Goal: Transaction & Acquisition: Obtain resource

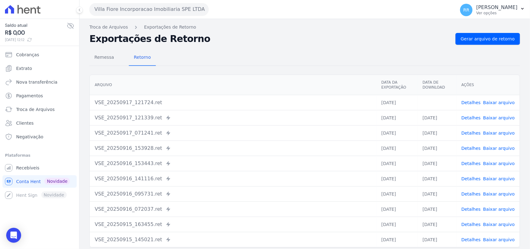
click at [355, 51] on div "Remessa Retorno" at bounding box center [304, 58] width 430 height 16
click at [467, 55] on div "Remessa Retorno" at bounding box center [304, 58] width 430 height 16
click at [151, 8] on button "Villa Fiore Incorporacao Imobiliaria SPE LTDA" at bounding box center [148, 9] width 119 height 12
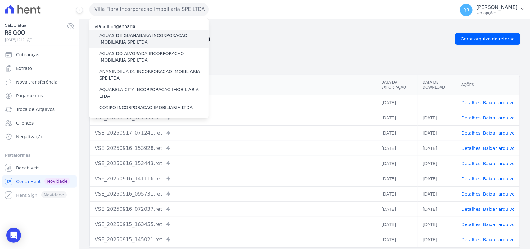
click at [146, 41] on label "AGUAS DE GUANABARA INCORPORACAO IMOBILIARIA SPE LTDA" at bounding box center [153, 38] width 109 height 13
click at [0, 0] on input "AGUAS DE GUANABARA INCORPORACAO IMOBILIARIA SPE LTDA" at bounding box center [0, 0] width 0 height 0
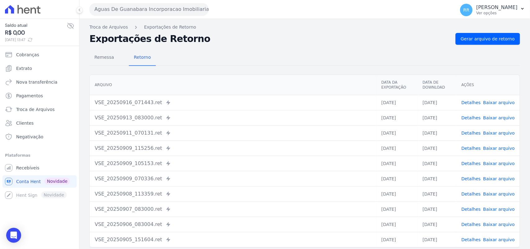
drag, startPoint x: 500, startPoint y: 47, endPoint x: 499, endPoint y: 44, distance: 3.2
click at [500, 47] on div "Remessa Retorno [GEOGRAPHIC_DATA] Data da Exportação Data de Download Ações VSE…" at bounding box center [304, 157] width 430 height 224
click at [499, 43] on link "Gerar arquivo de retorno" at bounding box center [487, 39] width 65 height 12
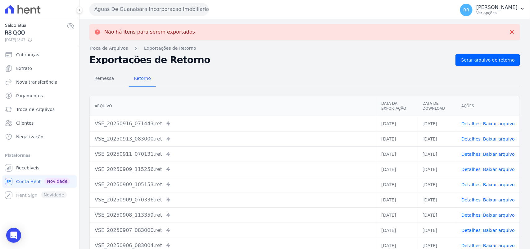
click at [183, 11] on button "Aguas De Guanabara Incorporacao Imobiliaria SPE LTDA" at bounding box center [148, 9] width 119 height 12
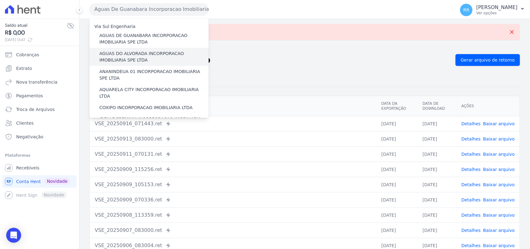
click at [148, 56] on label "AGUAS DO ALVORADA INCORPORACAO IMOBILIARIA SPE LTDA" at bounding box center [153, 56] width 109 height 13
click at [0, 0] on input "AGUAS DO ALVORADA INCORPORACAO IMOBILIARIA SPE LTDA" at bounding box center [0, 0] width 0 height 0
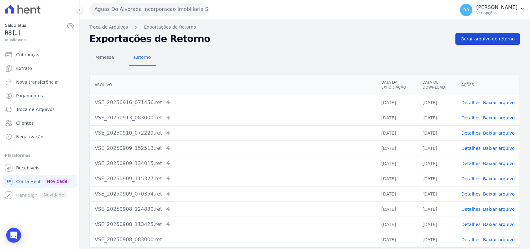
click at [494, 38] on span "Gerar arquivo de retorno" at bounding box center [488, 39] width 54 height 6
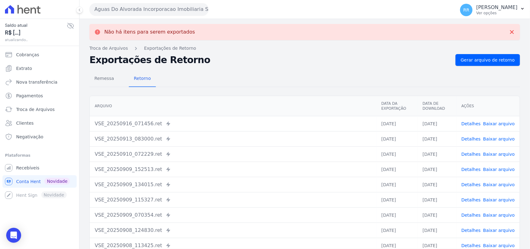
click at [122, 10] on button "Aguas Do Alvorada Incorporacao Imobiliaria SPE LTDA" at bounding box center [148, 9] width 119 height 12
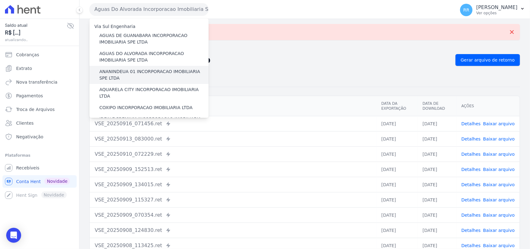
click at [134, 74] on label "ANANINDEUA 01 INCORPORACAO IMOBILIARIA SPE LTDA" at bounding box center [153, 74] width 109 height 13
click at [0, 0] on input "ANANINDEUA 01 INCORPORACAO IMOBILIARIA SPE LTDA" at bounding box center [0, 0] width 0 height 0
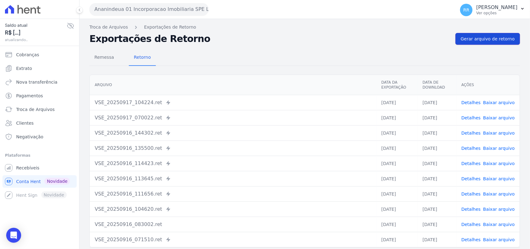
click at [459, 38] on link "Gerar arquivo de retorno" at bounding box center [487, 39] width 65 height 12
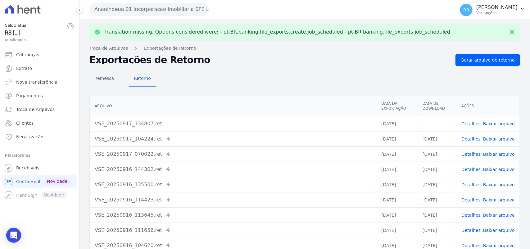
click at [507, 126] on link "Baixar arquivo" at bounding box center [499, 123] width 32 height 5
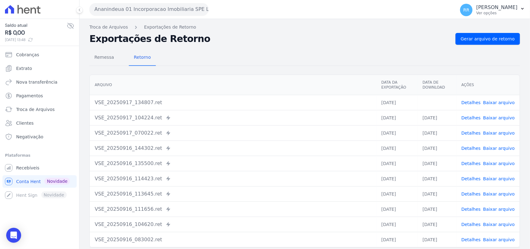
click at [313, 53] on div "Remessa Retorno" at bounding box center [304, 58] width 430 height 16
click at [157, 13] on button "Ananindeua 01 Incorporacao Imobiliaria SPE LTDA" at bounding box center [148, 9] width 119 height 12
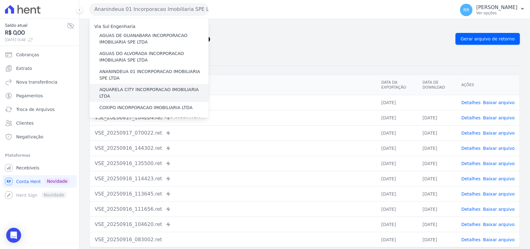
click at [125, 89] on label "AQUARELA CITY INCORPORACAO IMOBILIARIA LTDA" at bounding box center [153, 92] width 109 height 13
click at [0, 0] on input "AQUARELA CITY INCORPORACAO IMOBILIARIA LTDA" at bounding box center [0, 0] width 0 height 0
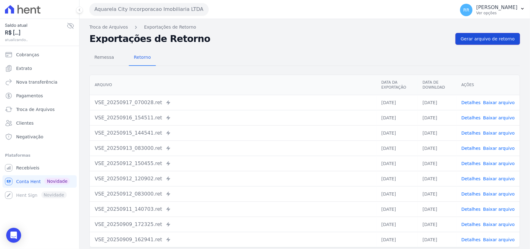
click at [474, 41] on span "Gerar arquivo de retorno" at bounding box center [488, 39] width 54 height 6
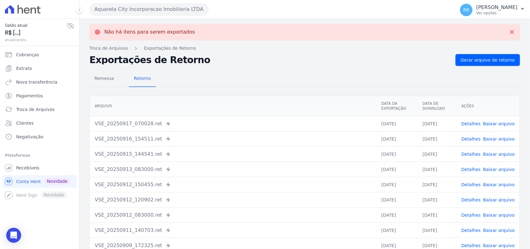
click at [179, 13] on button "Aquarela City Incorporacao Imobiliaria LTDA" at bounding box center [148, 9] width 119 height 12
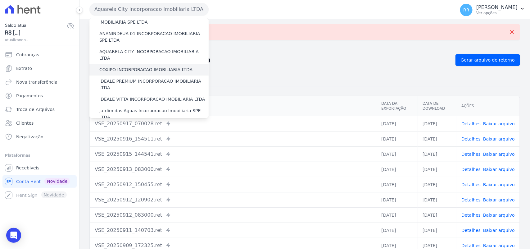
scroll to position [39, 0]
click at [137, 65] on label "COXIPO INCORPORACAO IMOBILIARIA LTDA" at bounding box center [145, 68] width 93 height 7
click at [0, 0] on input "COXIPO INCORPORACAO IMOBILIARIA LTDA" at bounding box center [0, 0] width 0 height 0
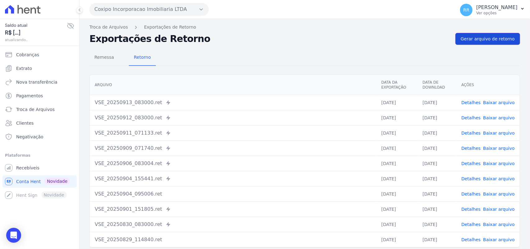
click at [493, 41] on span "Gerar arquivo de retorno" at bounding box center [488, 39] width 54 height 6
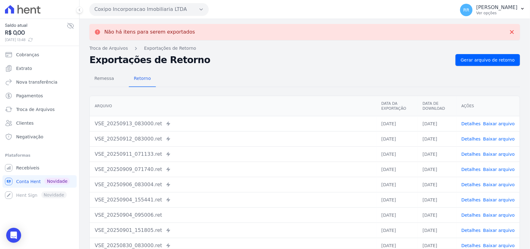
click at [183, 11] on button "Coxipo Incorporacao Imobiliaria LTDA" at bounding box center [148, 9] width 119 height 12
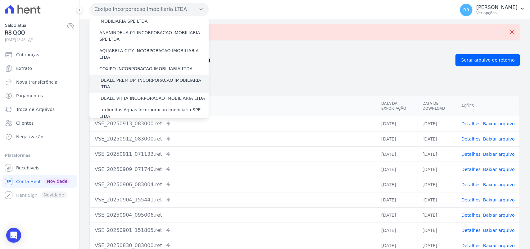
click at [126, 77] on label "IDEALE PREMIUM INCORPORACAO IMOBILIARIA LTDA" at bounding box center [153, 83] width 109 height 13
click at [0, 0] on input "IDEALE PREMIUM INCORPORACAO IMOBILIARIA LTDA" at bounding box center [0, 0] width 0 height 0
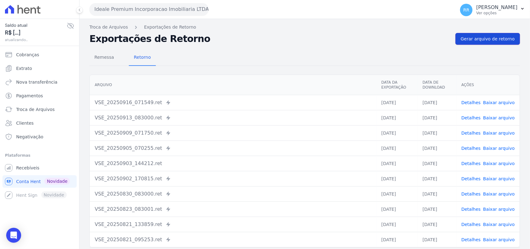
click at [504, 41] on span "Gerar arquivo de retorno" at bounding box center [488, 39] width 54 height 6
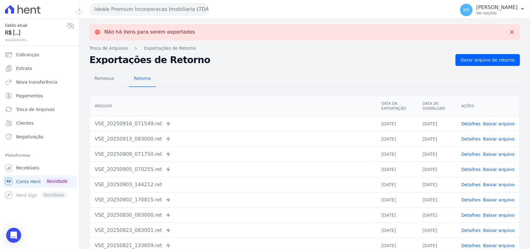
click at [134, 2] on div "Ideale Premium Incorporacao Imobiliaria LTDA Via Sul Engenharia AGUAS DE [GEOGR…" at bounding box center [270, 9] width 363 height 19
click at [131, 9] on button "Ideale Premium Incorporacao Imobiliaria LTDA" at bounding box center [148, 9] width 119 height 12
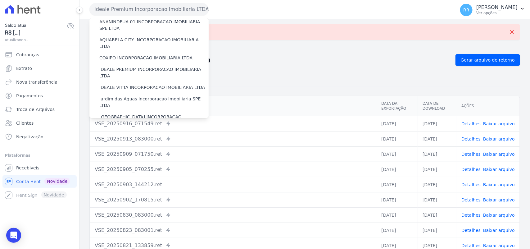
scroll to position [52, 0]
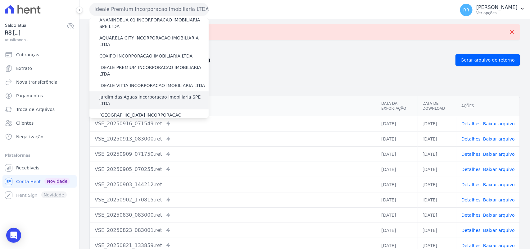
click at [123, 94] on label "Jardim das Aguas Incorporacao Imobiliaria SPE LTDA" at bounding box center [153, 100] width 109 height 13
click at [0, 0] on input "Jardim das Aguas Incorporacao Imobiliaria SPE LTDA" at bounding box center [0, 0] width 0 height 0
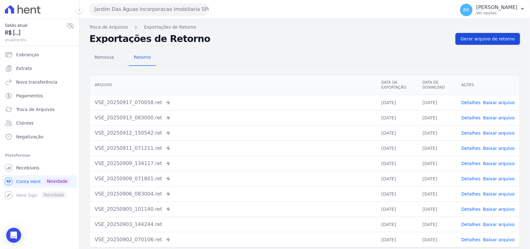
click at [495, 40] on span "Gerar arquivo de retorno" at bounding box center [488, 39] width 54 height 6
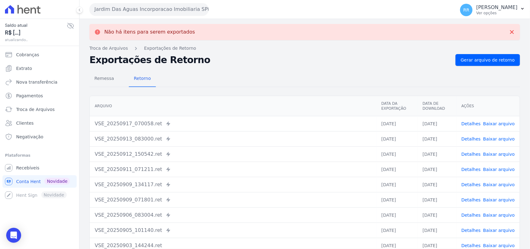
click at [137, 10] on button "Jardim Das Aguas Incorporacao Imobiliaria SPE LTDA" at bounding box center [148, 9] width 119 height 12
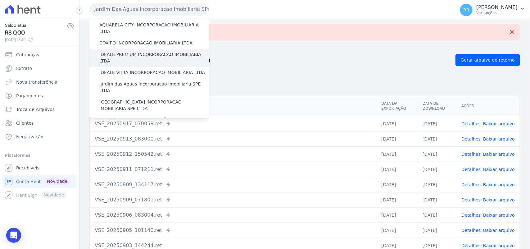
scroll to position [78, 0]
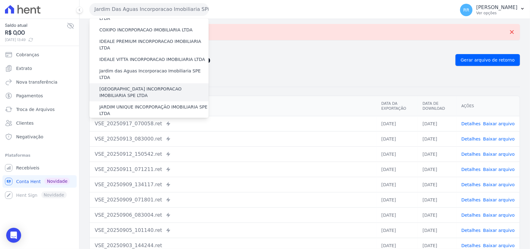
click at [133, 86] on label "[GEOGRAPHIC_DATA] INCORPORACAO IMOBILIARIA SPE LTDA" at bounding box center [153, 92] width 109 height 13
click at [0, 0] on input "[GEOGRAPHIC_DATA] INCORPORACAO IMOBILIARIA SPE LTDA" at bounding box center [0, 0] width 0 height 0
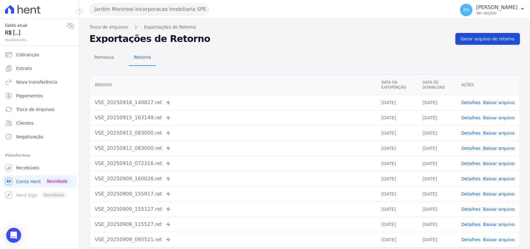
click at [489, 41] on span "Gerar arquivo de retorno" at bounding box center [488, 39] width 54 height 6
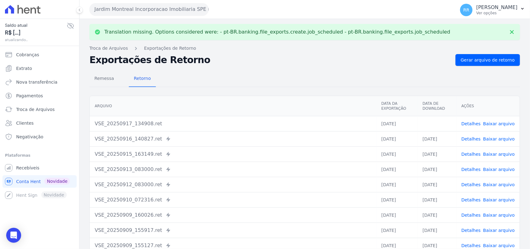
click at [486, 121] on link "Baixar arquivo" at bounding box center [499, 123] width 32 height 5
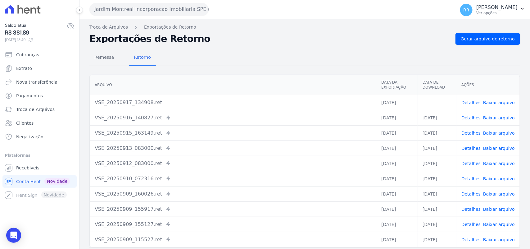
click at [278, 63] on div "Remessa Retorno" at bounding box center [304, 58] width 430 height 16
click at [165, 12] on button "Jardim Montreal Incorporacao Imobiliaria SPE LTDA" at bounding box center [148, 9] width 119 height 12
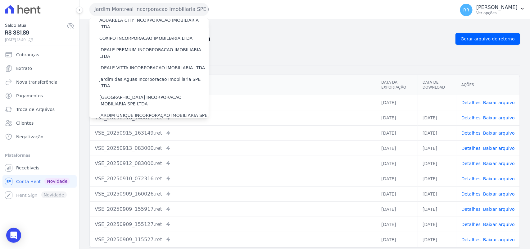
scroll to position [90, 0]
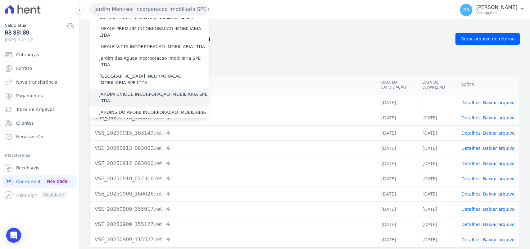
click at [129, 91] on label "JARDIM UNIQUE INCORPORAÇÃO IMOBILIARIA SPE LTDA" at bounding box center [153, 97] width 109 height 13
click at [0, 0] on input "JARDIM UNIQUE INCORPORAÇÃO IMOBILIARIA SPE LTDA" at bounding box center [0, 0] width 0 height 0
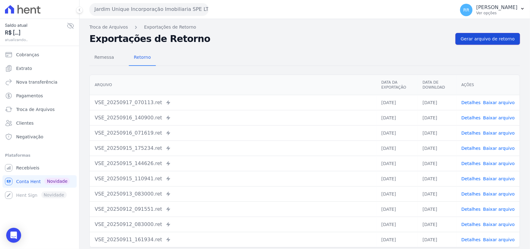
click at [488, 34] on link "Gerar arquivo de retorno" at bounding box center [487, 39] width 65 height 12
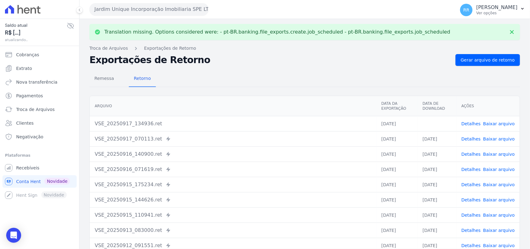
click at [501, 126] on link "Baixar arquivo" at bounding box center [499, 123] width 32 height 5
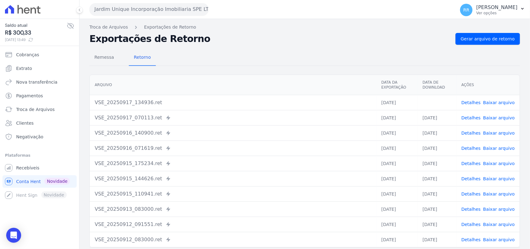
click at [232, 80] on th "Arquivo" at bounding box center [233, 85] width 286 height 20
click at [148, 10] on button "Jardim Unique Incorporação Imobiliaria SPE LTDA" at bounding box center [148, 9] width 119 height 12
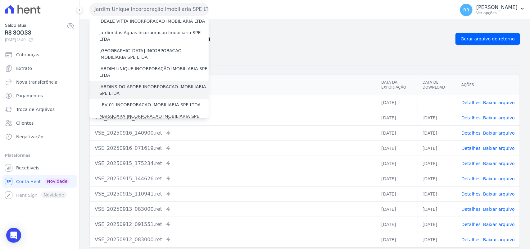
scroll to position [129, 0]
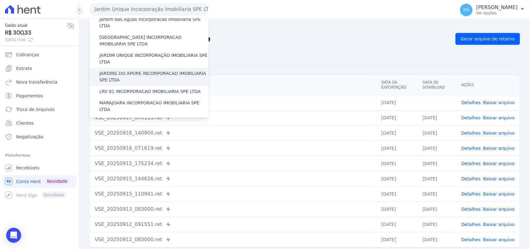
click at [119, 68] on div "JARDINS DO APORE INCORPORACAO IMOBILIARIA SPE LTDA" at bounding box center [148, 77] width 119 height 18
click at [116, 70] on label "JARDINS DO APORE INCORPORACAO IMOBILIARIA SPE LTDA" at bounding box center [153, 76] width 109 height 13
click at [0, 0] on input "JARDINS DO APORE INCORPORACAO IMOBILIARIA SPE LTDA" at bounding box center [0, 0] width 0 height 0
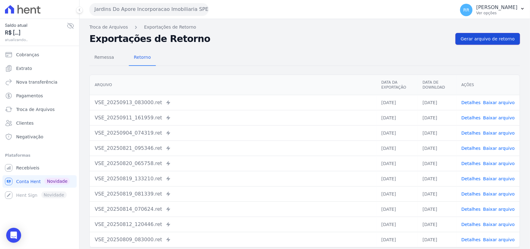
click at [493, 41] on span "Gerar arquivo de retorno" at bounding box center [488, 39] width 54 height 6
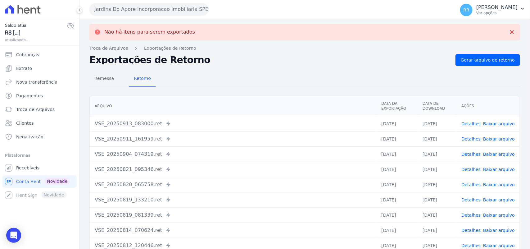
click at [158, 13] on button "Jardins Do Apore Incorporacao Imobiliaria SPE LTDA" at bounding box center [148, 9] width 119 height 12
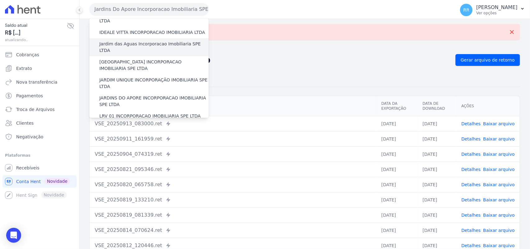
scroll to position [116, 0]
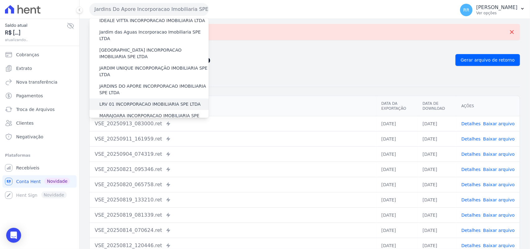
click at [127, 101] on label "LRV 01 INCORPORACAO IMOBILIARIA SPE LTDA" at bounding box center [149, 104] width 101 height 7
click at [0, 0] on input "LRV 01 INCORPORACAO IMOBILIARIA SPE LTDA" at bounding box center [0, 0] width 0 height 0
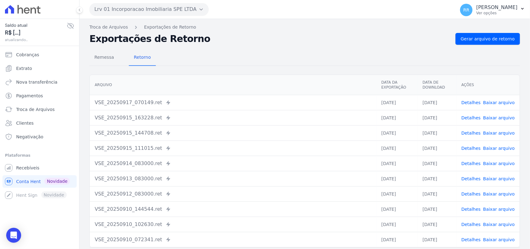
click at [492, 45] on div "Remessa Retorno [GEOGRAPHIC_DATA] Data da Exportação Data de Download Ações VSE…" at bounding box center [304, 157] width 430 height 224
click at [492, 37] on span "Gerar arquivo de retorno" at bounding box center [488, 39] width 54 height 6
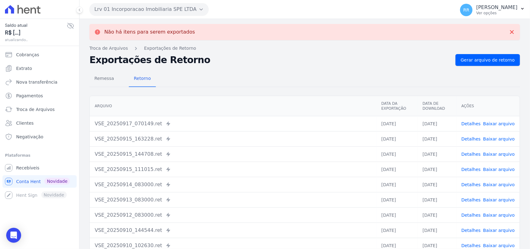
click at [134, 8] on button "Lrv 01 Incorporacao Imobiliaria SPE LTDA" at bounding box center [148, 9] width 119 height 12
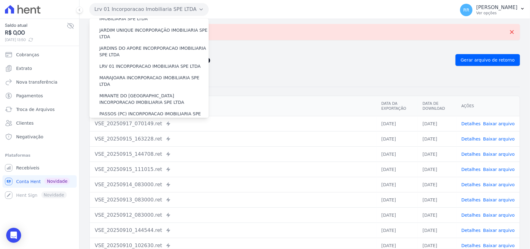
scroll to position [155, 0]
click at [127, 74] on label "MARAJOARA INCORPORACAO IMOBILIARIA SPE LTDA" at bounding box center [153, 80] width 109 height 13
click at [0, 0] on input "MARAJOARA INCORPORACAO IMOBILIARIA SPE LTDA" at bounding box center [0, 0] width 0 height 0
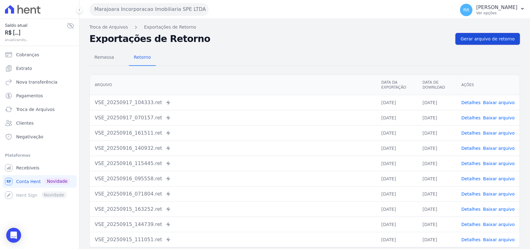
click at [488, 38] on span "Gerar arquivo de retorno" at bounding box center [488, 39] width 54 height 6
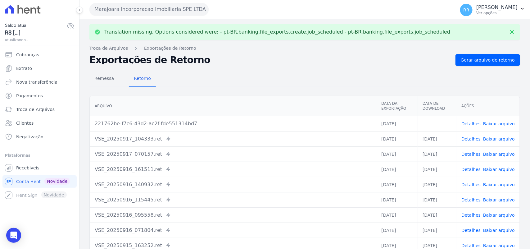
click at [503, 124] on link "Baixar arquivo" at bounding box center [499, 123] width 32 height 5
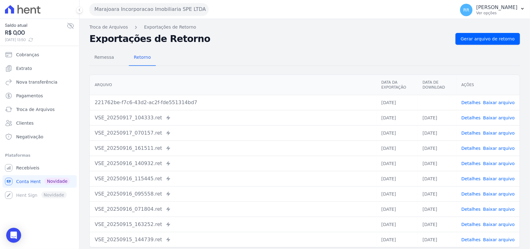
click at [278, 54] on div "Remessa Retorno" at bounding box center [304, 58] width 430 height 16
click at [175, 11] on button "Marajoara Incorporacao Imobiliaria SPE LTDA" at bounding box center [148, 9] width 119 height 12
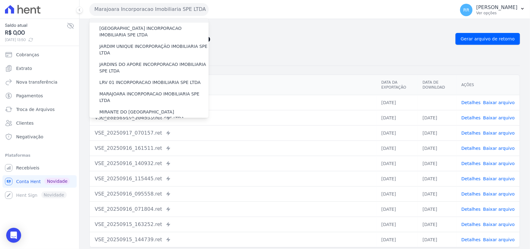
scroll to position [142, 0]
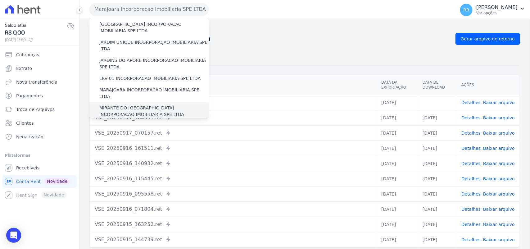
click at [124, 105] on label "MIRANTE DO [GEOGRAPHIC_DATA] INCORPORACAO IMOBILIARIA SPE LTDA" at bounding box center [153, 111] width 109 height 13
click at [0, 0] on input "MIRANTE DO [GEOGRAPHIC_DATA] INCORPORACAO IMOBILIARIA SPE LTDA" at bounding box center [0, 0] width 0 height 0
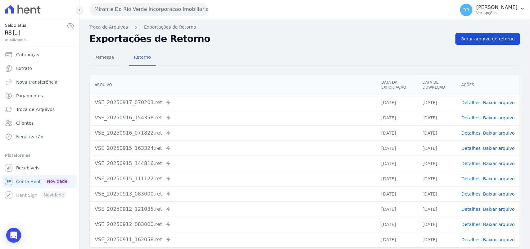
click at [485, 34] on link "Gerar arquivo de retorno" at bounding box center [487, 39] width 65 height 12
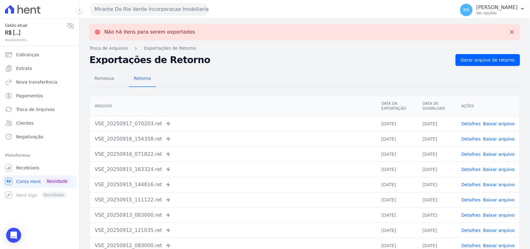
click at [141, 9] on button "Mirante Do Rio Verde Incorporacao Imobiliaria SPE LTDA" at bounding box center [148, 9] width 119 height 12
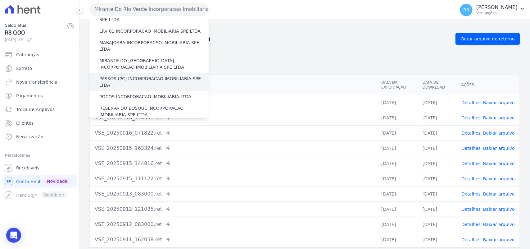
scroll to position [194, 0]
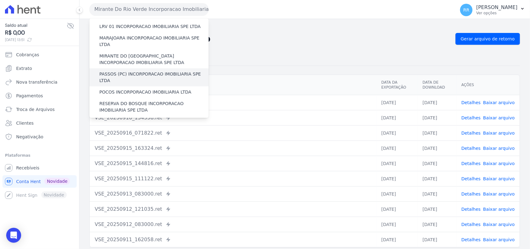
click at [137, 71] on label "PASSOS (PC) INCORPORACAO IMOBILIARIA SPE LTDA" at bounding box center [153, 77] width 109 height 13
click at [0, 0] on input "PASSOS (PC) INCORPORACAO IMOBILIARIA SPE LTDA" at bounding box center [0, 0] width 0 height 0
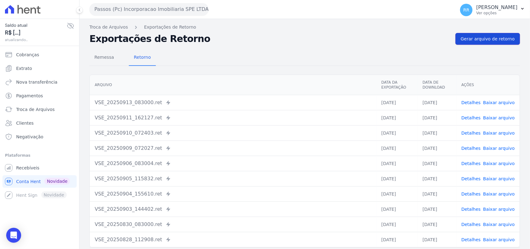
click at [461, 41] on span "Gerar arquivo de retorno" at bounding box center [488, 39] width 54 height 6
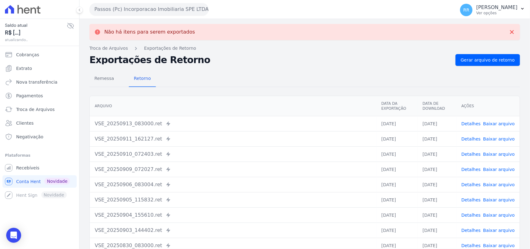
click at [132, 8] on button "Passos (Pc) Incorporacao Imobiliaria SPE LTDA" at bounding box center [148, 9] width 119 height 12
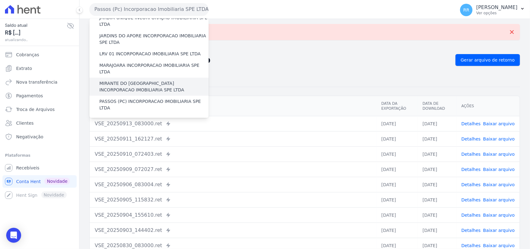
scroll to position [181, 0]
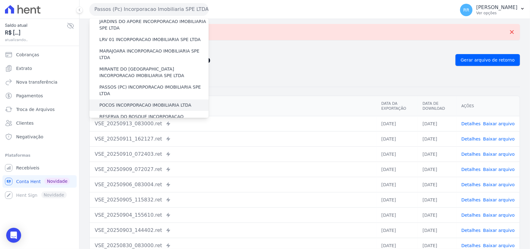
click at [129, 102] on label "POCOS INCORPORACAO IMOBILIARIA LTDA" at bounding box center [145, 105] width 92 height 7
click at [0, 0] on input "POCOS INCORPORACAO IMOBILIARIA LTDA" at bounding box center [0, 0] width 0 height 0
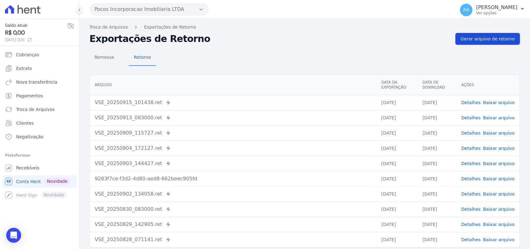
click at [499, 40] on span "Gerar arquivo de retorno" at bounding box center [488, 39] width 54 height 6
click at [488, 33] on link "Gerar arquivo de retorno" at bounding box center [487, 39] width 65 height 12
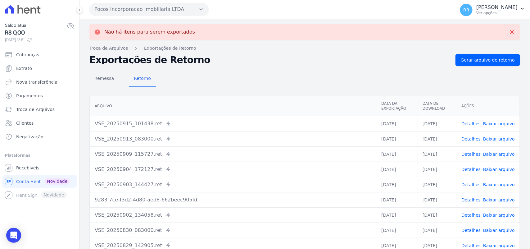
click at [157, 11] on button "Pocos Incorporacao Imobiliaria LTDA" at bounding box center [148, 9] width 119 height 12
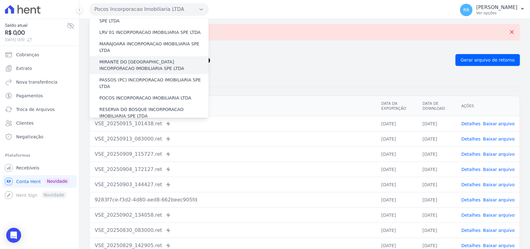
scroll to position [207, 0]
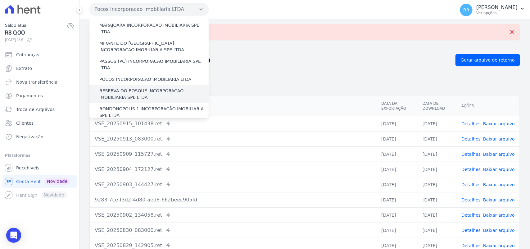
click at [130, 88] on label "RESERVA DO BOSQUE INCORPORACAO IMOBILIARIA SPE LTDA" at bounding box center [153, 94] width 109 height 13
click at [0, 0] on input "RESERVA DO BOSQUE INCORPORACAO IMOBILIARIA SPE LTDA" at bounding box center [0, 0] width 0 height 0
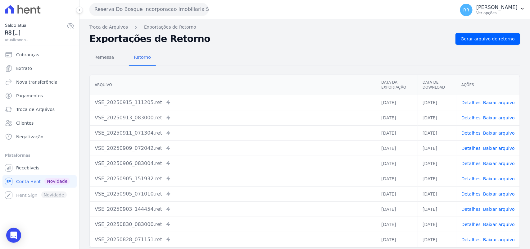
click at [499, 47] on div "Remessa Retorno [GEOGRAPHIC_DATA] Data da Exportação Data de Download Ações VSE…" at bounding box center [304, 157] width 430 height 224
click at [501, 44] on link "Gerar arquivo de retorno" at bounding box center [487, 39] width 65 height 12
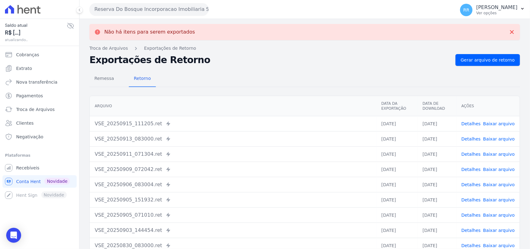
click at [154, 12] on button "Reserva Do Bosque Incorporacao Imobiliaria SPE LTDA" at bounding box center [148, 9] width 119 height 12
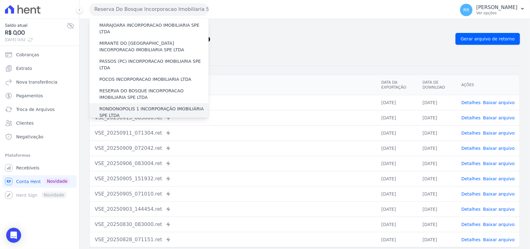
click at [129, 106] on label "RONDONOPOLIS 1 INCORPORAÇÃO IMOBILIÁRIA SPE LTDA" at bounding box center [153, 112] width 109 height 13
click at [0, 0] on input "RONDONOPOLIS 1 INCORPORAÇÃO IMOBILIÁRIA SPE LTDA" at bounding box center [0, 0] width 0 height 0
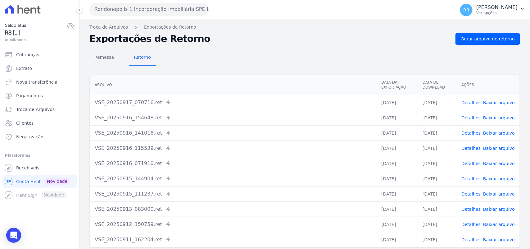
click at [500, 30] on div "Troca de Arquivos Exportações de Retorno Exportações de Retorno Gerar arquivo d…" at bounding box center [304, 146] width 450 height 255
click at [498, 32] on div "Troca de Arquivos Exportações de Retorno Exportações de Retorno Gerar arquivo d…" at bounding box center [304, 146] width 450 height 255
click at [491, 36] on span "Gerar arquivo de retorno" at bounding box center [488, 39] width 54 height 6
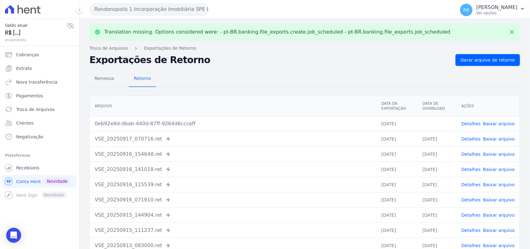
click at [505, 121] on link "Baixar arquivo" at bounding box center [499, 123] width 32 height 5
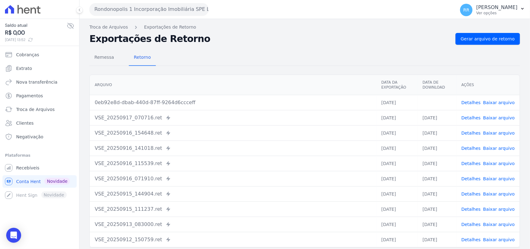
click at [226, 64] on div "Remessa Retorno" at bounding box center [304, 58] width 430 height 16
click at [99, 19] on div "Rondonopolis 1 Incorporação Imobiliária SPE LTDA Via Sul Engenharia AGUAS DE [G…" at bounding box center [270, 9] width 363 height 19
click at [119, 5] on button "Rondonopolis 1 Incorporação Imobiliária SPE LTDA" at bounding box center [148, 9] width 119 height 12
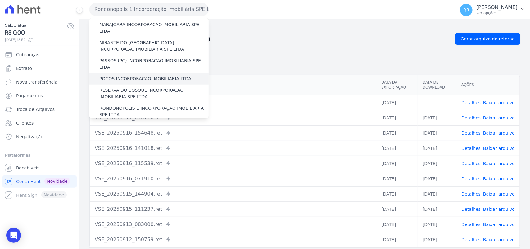
scroll to position [220, 0]
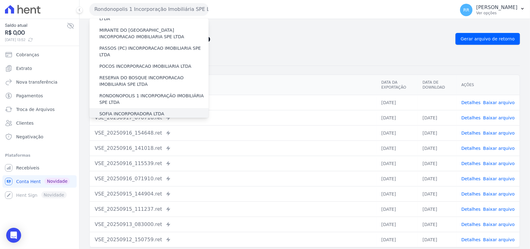
click at [118, 110] on label "SOFIA INCORPORADORA LTDA" at bounding box center [131, 113] width 65 height 7
click at [0, 0] on input "SOFIA INCORPORADORA LTDA" at bounding box center [0, 0] width 0 height 0
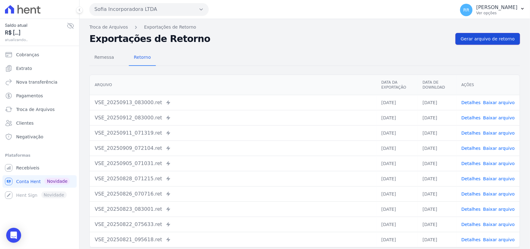
click at [480, 41] on span "Gerar arquivo de retorno" at bounding box center [488, 39] width 54 height 6
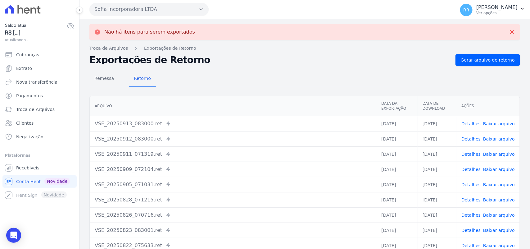
click at [160, 13] on button "Sofia Incorporadora LTDA" at bounding box center [148, 9] width 119 height 12
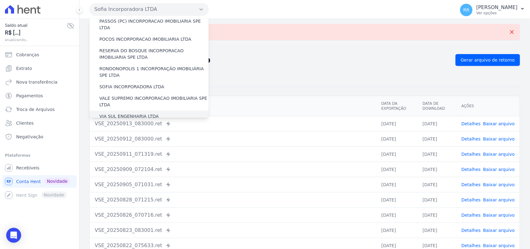
scroll to position [259, 0]
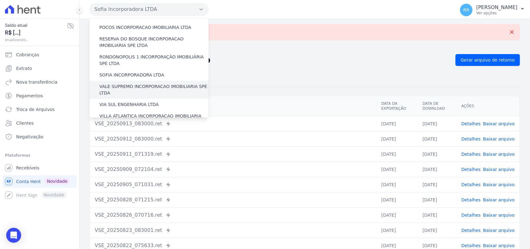
click at [114, 83] on label "VALE SUPREMO INCORPORACAO IMOBILIARIA SPE LTDA" at bounding box center [153, 89] width 109 height 13
click at [0, 0] on input "VALE SUPREMO INCORPORACAO IMOBILIARIA SPE LTDA" at bounding box center [0, 0] width 0 height 0
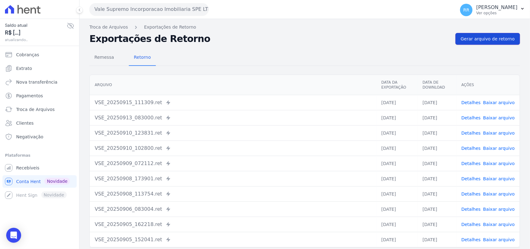
click at [497, 38] on span "Gerar arquivo de retorno" at bounding box center [488, 39] width 54 height 6
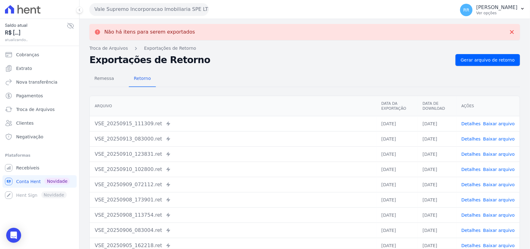
click at [159, 7] on button "Vale Supremo Incorporacao Imobiliaria SPE LTDA" at bounding box center [148, 9] width 119 height 12
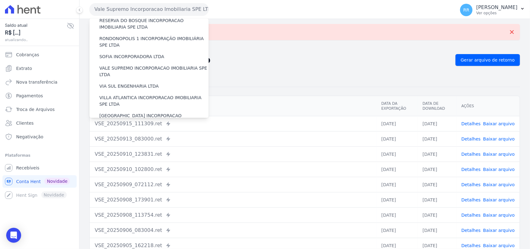
scroll to position [283, 0]
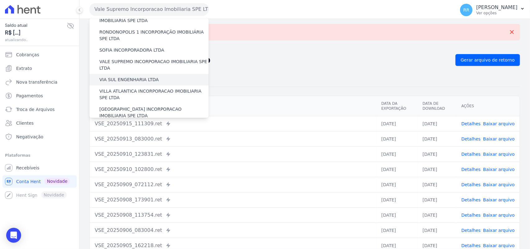
click at [141, 76] on label "VIA SUL ENGENHARIA LTDA" at bounding box center [128, 79] width 59 height 7
click at [0, 0] on input "VIA SUL ENGENHARIA LTDA" at bounding box center [0, 0] width 0 height 0
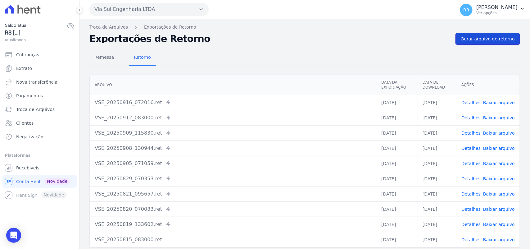
click at [495, 43] on link "Gerar arquivo de retorno" at bounding box center [487, 39] width 65 height 12
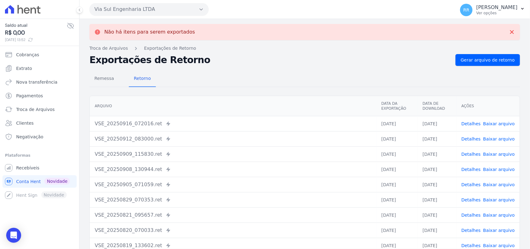
click at [154, 11] on button "Via Sul Engenharia LTDA" at bounding box center [148, 9] width 119 height 12
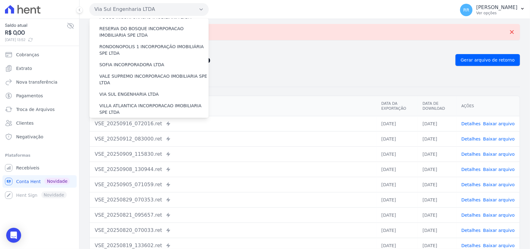
scroll to position [272, 0]
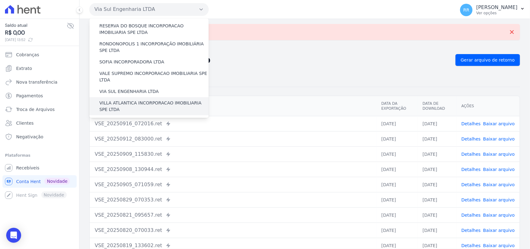
click at [124, 100] on label "VILLA ATLANTICA INCORPORACAO IMOBILIARIA SPE LTDA" at bounding box center [153, 106] width 109 height 13
click at [0, 0] on input "VILLA ATLANTICA INCORPORACAO IMOBILIARIA SPE LTDA" at bounding box center [0, 0] width 0 height 0
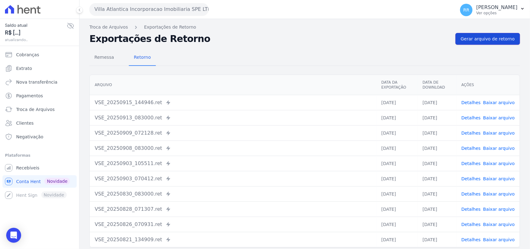
click at [497, 38] on span "Gerar arquivo de retorno" at bounding box center [488, 39] width 54 height 6
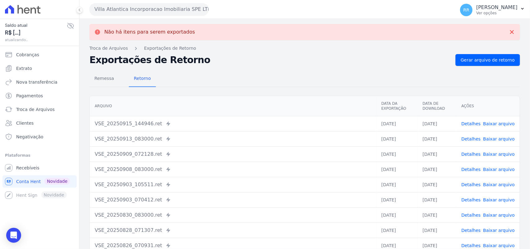
click at [140, 11] on button "Villa Atlantica Incorporacao Imobiliaria SPE LTDA" at bounding box center [148, 9] width 119 height 12
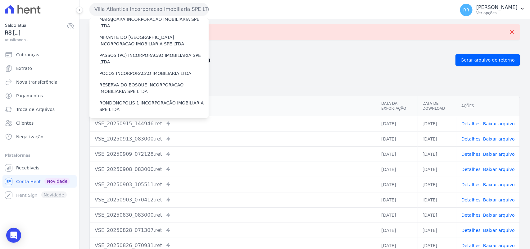
scroll to position [283, 0]
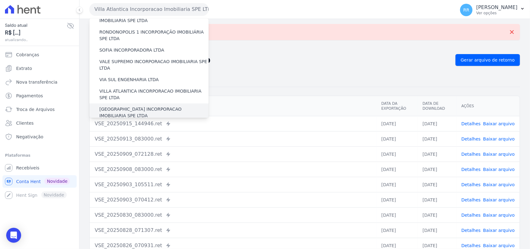
click at [121, 106] on label "[GEOGRAPHIC_DATA] INCORPORACAO IMOBILIARIA SPE LTDA" at bounding box center [153, 112] width 109 height 13
click at [0, 0] on input "[GEOGRAPHIC_DATA] INCORPORACAO IMOBILIARIA SPE LTDA" at bounding box center [0, 0] width 0 height 0
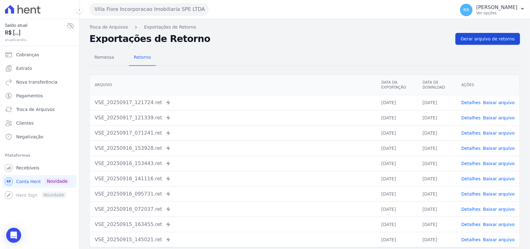
click at [496, 41] on span "Gerar arquivo de retorno" at bounding box center [488, 39] width 54 height 6
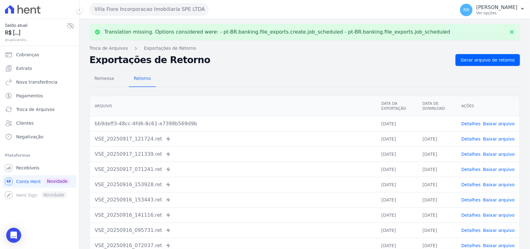
click at [494, 123] on link "Baixar arquivo" at bounding box center [499, 123] width 32 height 5
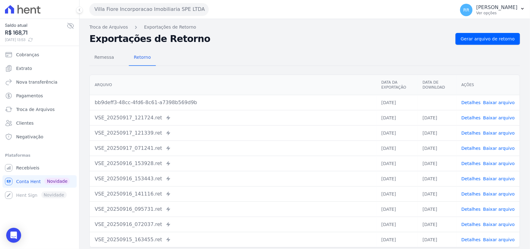
drag, startPoint x: 248, startPoint y: 52, endPoint x: 183, endPoint y: 21, distance: 71.2
click at [248, 52] on div "Remessa Retorno" at bounding box center [304, 58] width 430 height 16
click at [164, 13] on button "Villa Fiore Incorporacao Imobiliaria SPE LTDA" at bounding box center [148, 9] width 119 height 12
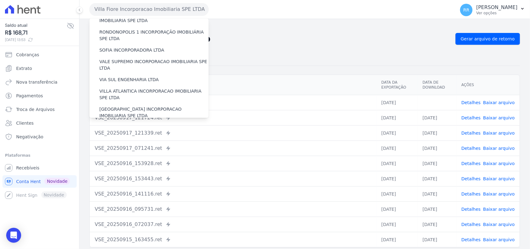
click at [124, 124] on label "VILLA TROPICAL INCORPORAÇÃO IMOBILIÁRIA SPE LTDA" at bounding box center [153, 130] width 109 height 13
click at [0, 0] on input "VILLA TROPICAL INCORPORAÇÃO IMOBILIÁRIA SPE LTDA" at bounding box center [0, 0] width 0 height 0
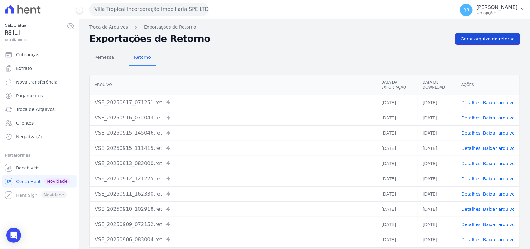
click at [492, 43] on link "Gerar arquivo de retorno" at bounding box center [487, 39] width 65 height 12
click at [232, 64] on div "Remessa Retorno" at bounding box center [304, 58] width 430 height 16
click at [284, 38] on h2 "Exportações de Retorno" at bounding box center [269, 38] width 361 height 9
click at [143, 13] on button "Villa Tropical Incorporação Imobiliária SPE LTDA" at bounding box center [148, 9] width 119 height 12
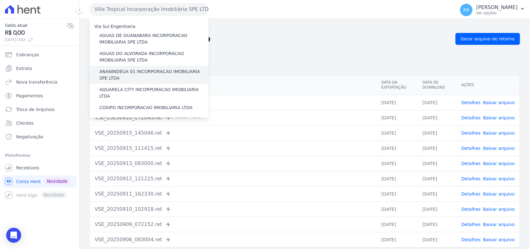
click at [147, 70] on label "ANANINDEUA 01 INCORPORACAO IMOBILIARIA SPE LTDA" at bounding box center [153, 74] width 109 height 13
click at [0, 0] on input "ANANINDEUA 01 INCORPORACAO IMOBILIARIA SPE LTDA" at bounding box center [0, 0] width 0 height 0
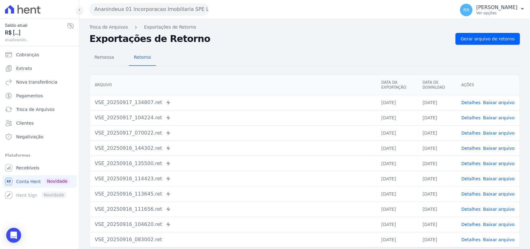
click at [468, 103] on link "Detalhes" at bounding box center [470, 102] width 19 height 5
